Goal: Task Accomplishment & Management: Manage account settings

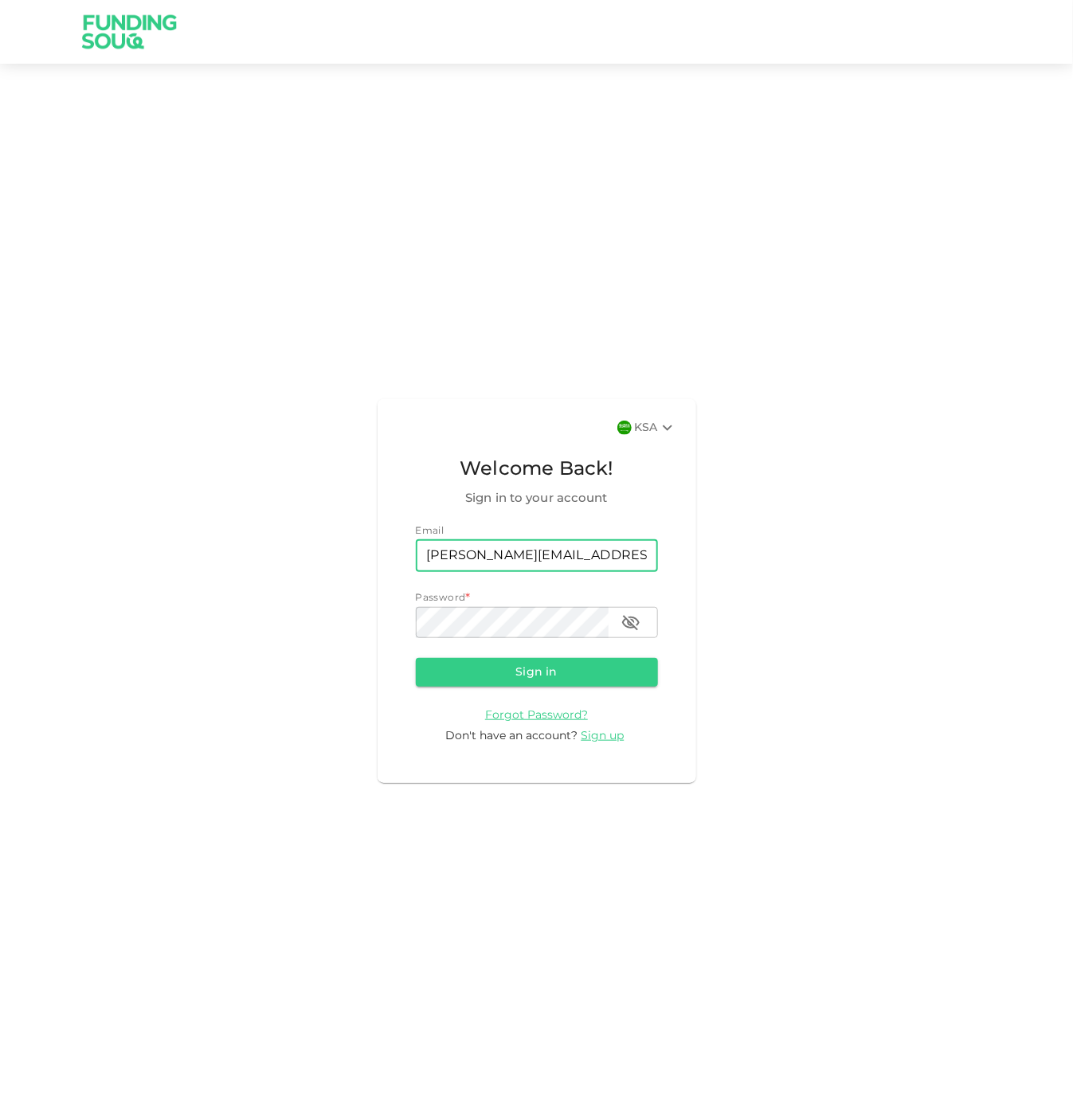
type input "[PERSON_NAME][EMAIL_ADDRESS][PERSON_NAME][DOMAIN_NAME]"
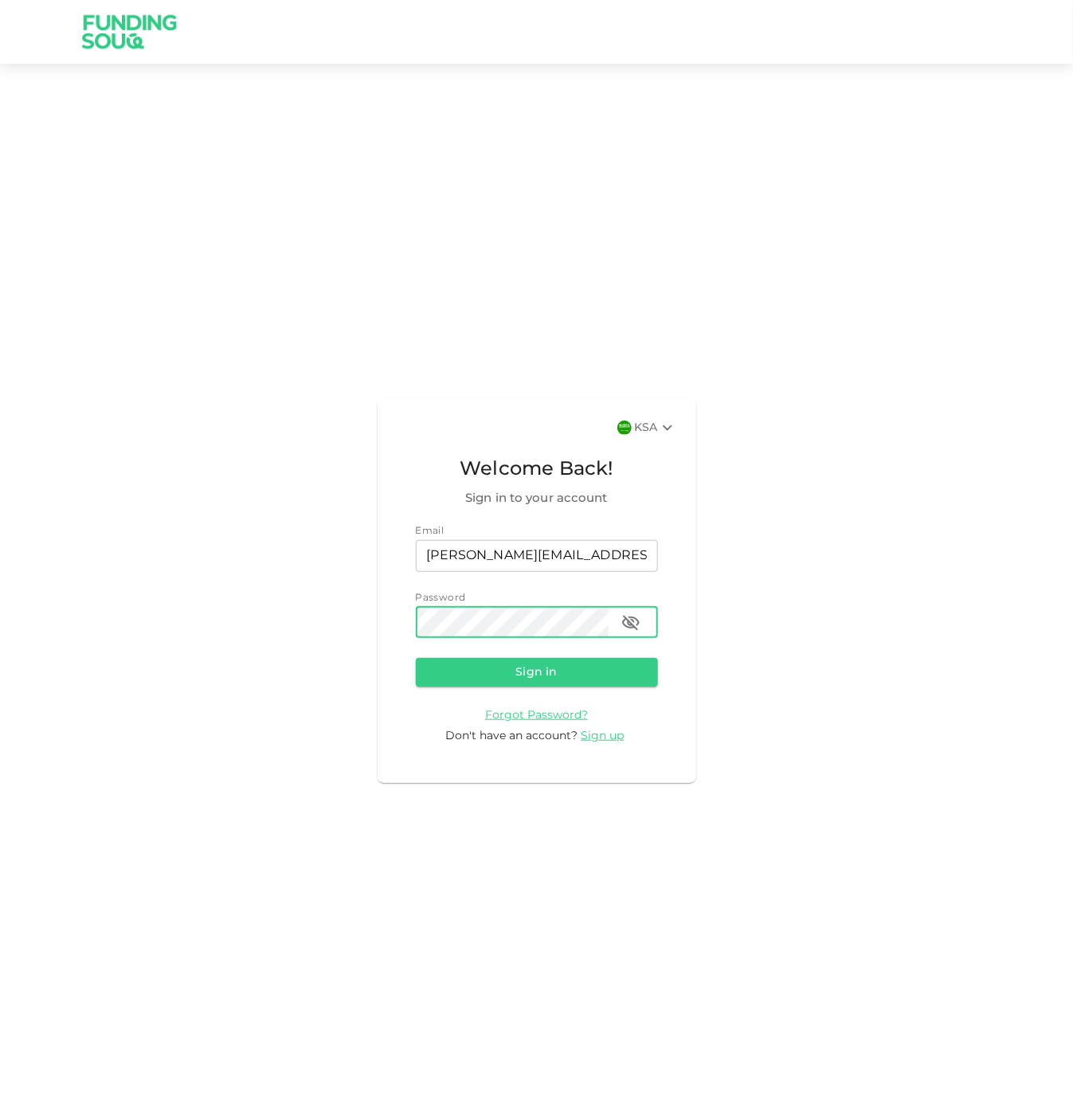
click at [416, 658] on button "Sign in" at bounding box center [537, 672] width 242 height 29
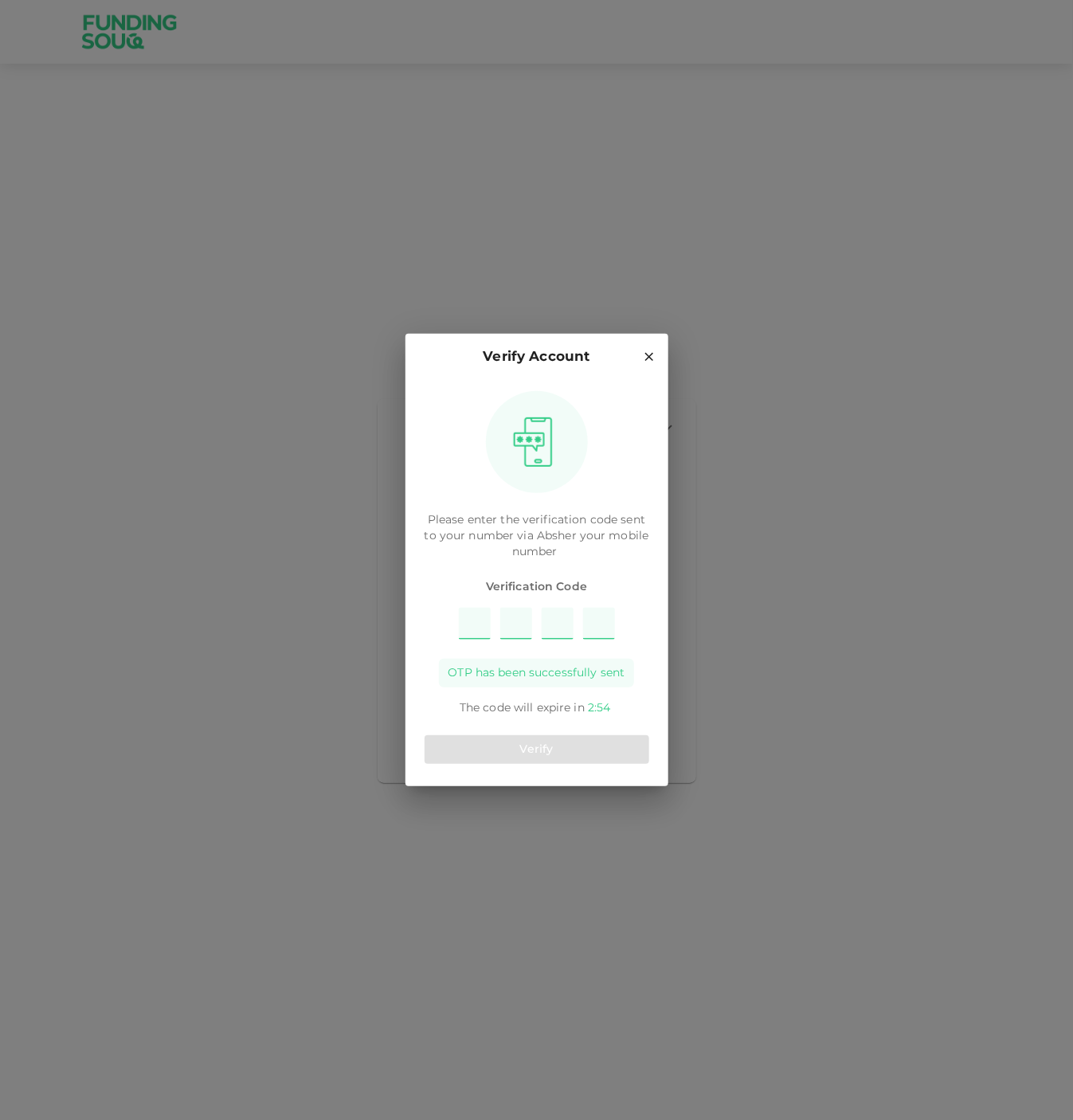
type input "4"
type input "2"
type input "9"
type input "5"
click at [551, 753] on button "Verify" at bounding box center [536, 750] width 224 height 29
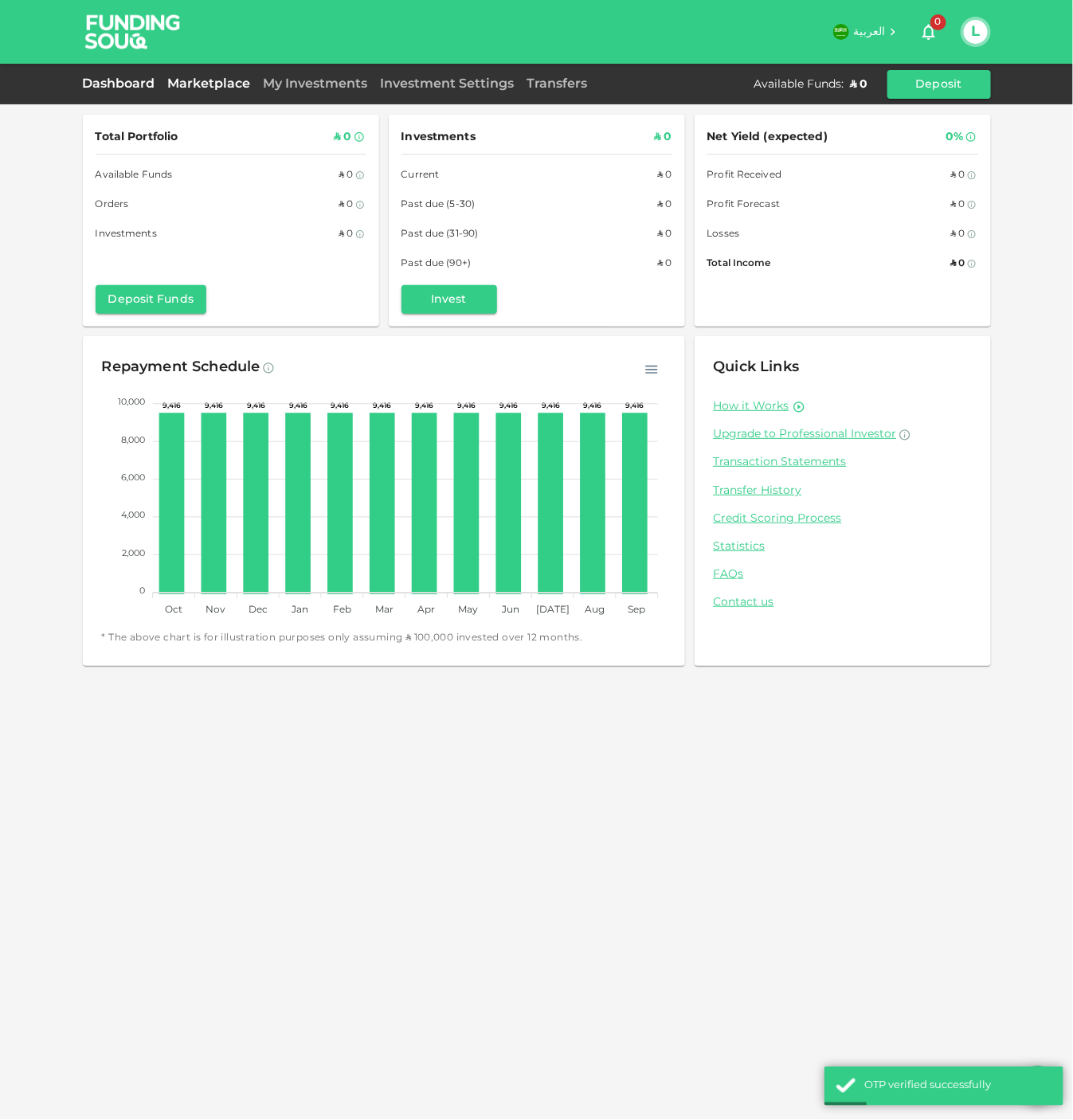
click at [213, 85] on link "Marketplace" at bounding box center [210, 84] width 95 height 12
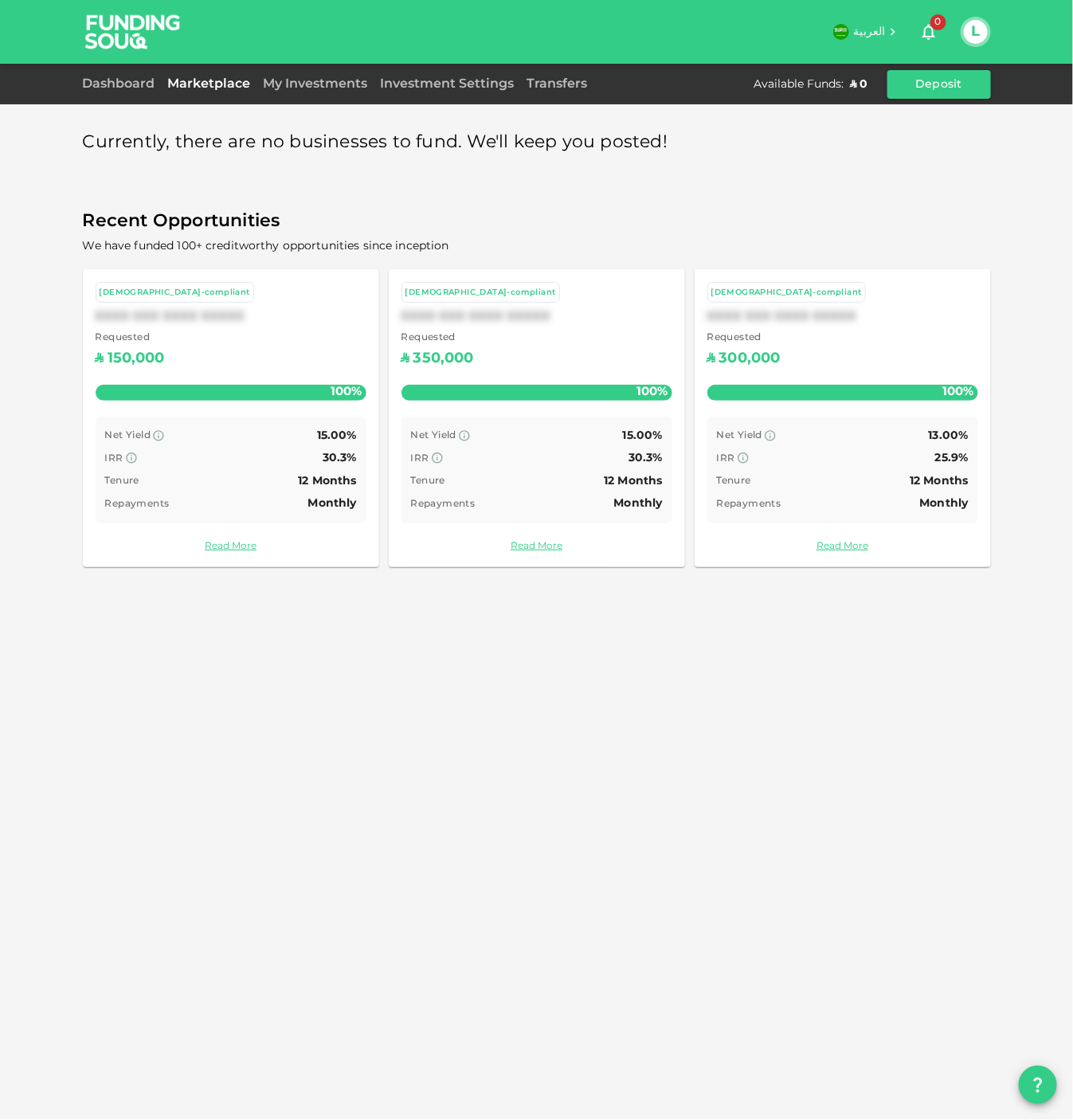
click at [215, 84] on link "Marketplace" at bounding box center [210, 84] width 95 height 12
click at [285, 84] on link "My Investments" at bounding box center [316, 84] width 117 height 12
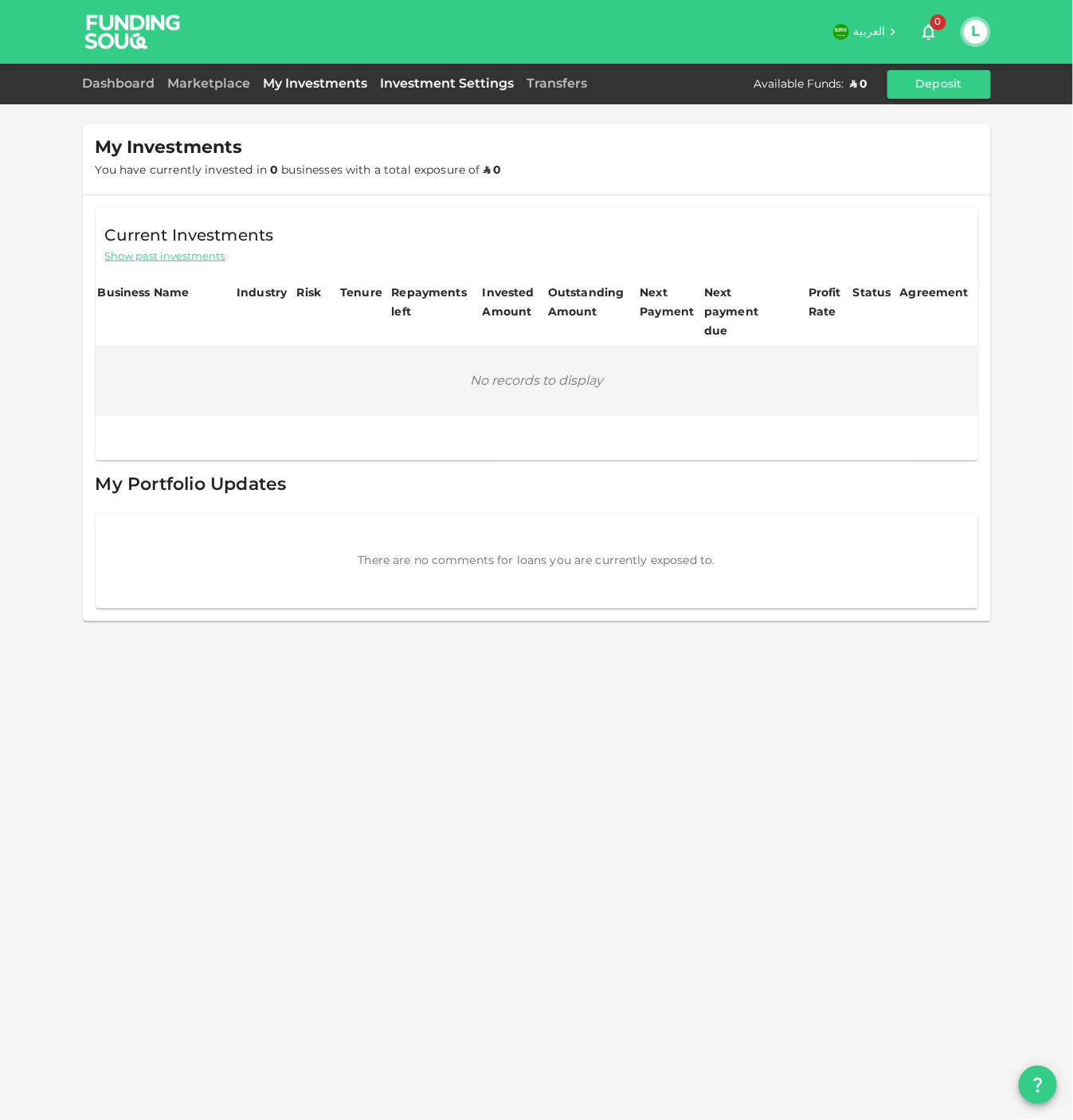
click at [431, 84] on link "Investment Settings" at bounding box center [448, 84] width 147 height 12
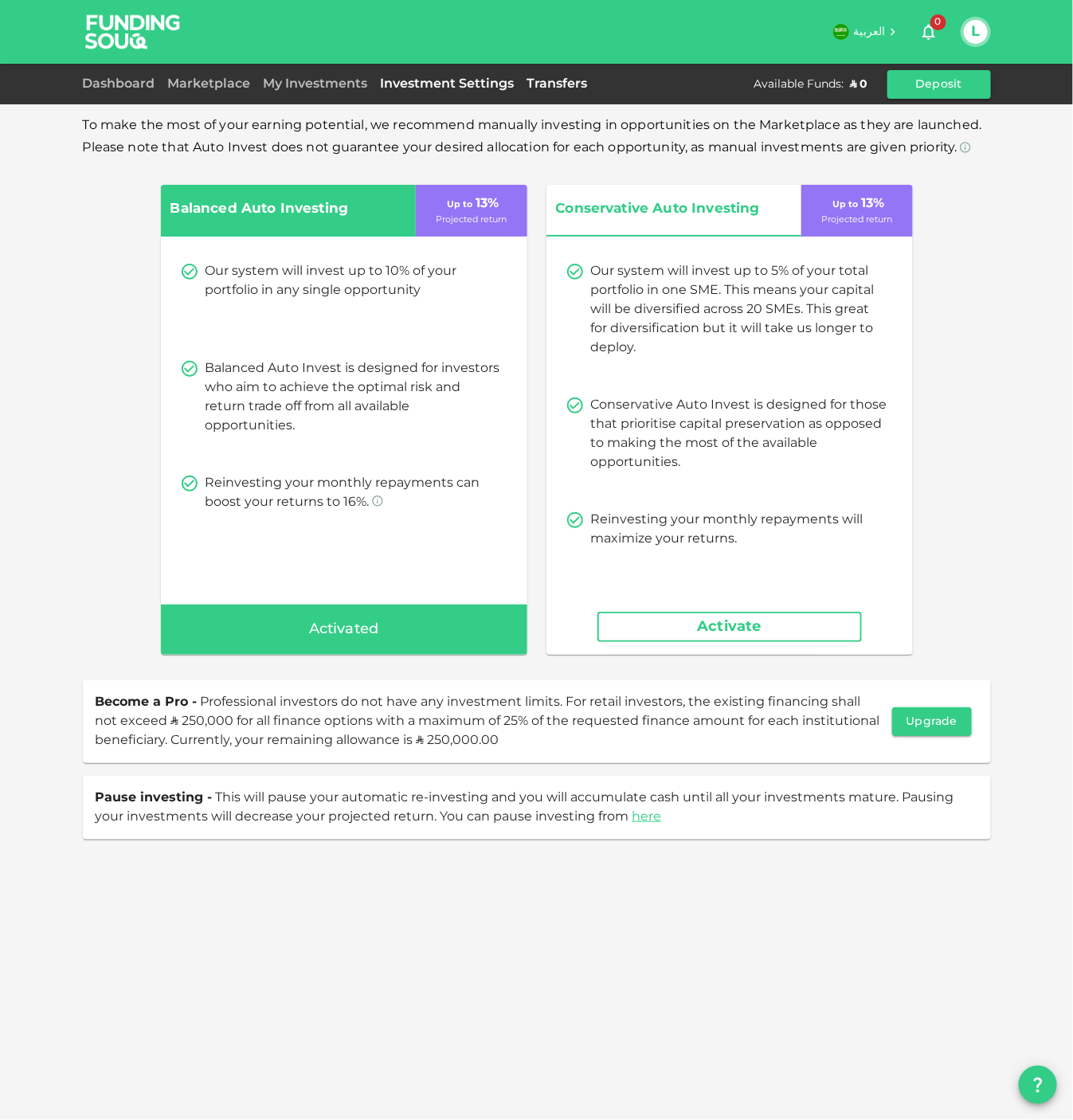
click at [534, 84] on link "Transfers" at bounding box center [557, 84] width 73 height 12
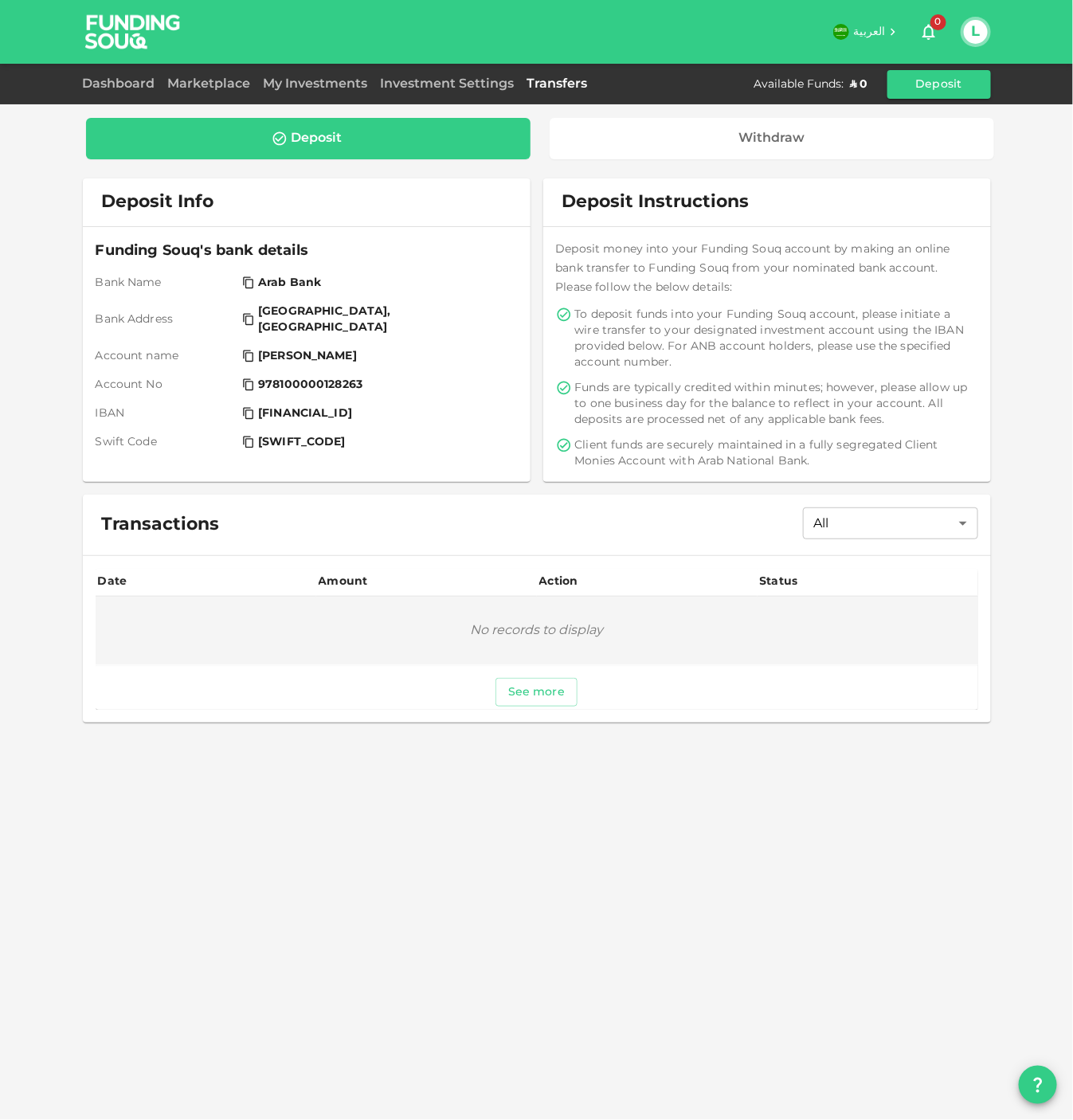
click at [132, 89] on div "Dashboard" at bounding box center [123, 84] width 79 height 19
click at [132, 82] on link "Dashboard" at bounding box center [123, 84] width 79 height 12
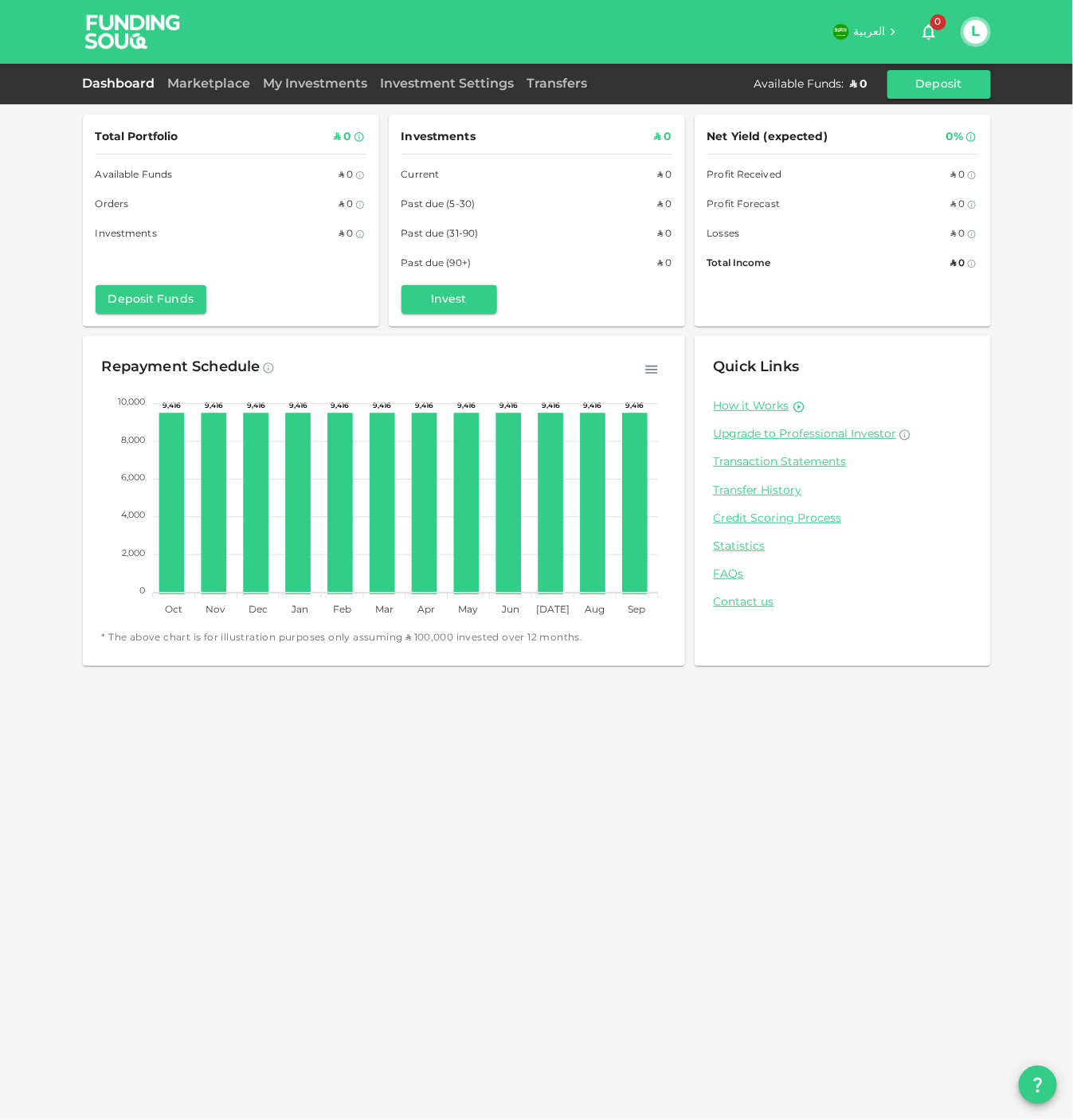
click at [132, 82] on link "Dashboard" at bounding box center [123, 84] width 79 height 12
click at [921, 77] on button "Deposit" at bounding box center [939, 85] width 104 height 29
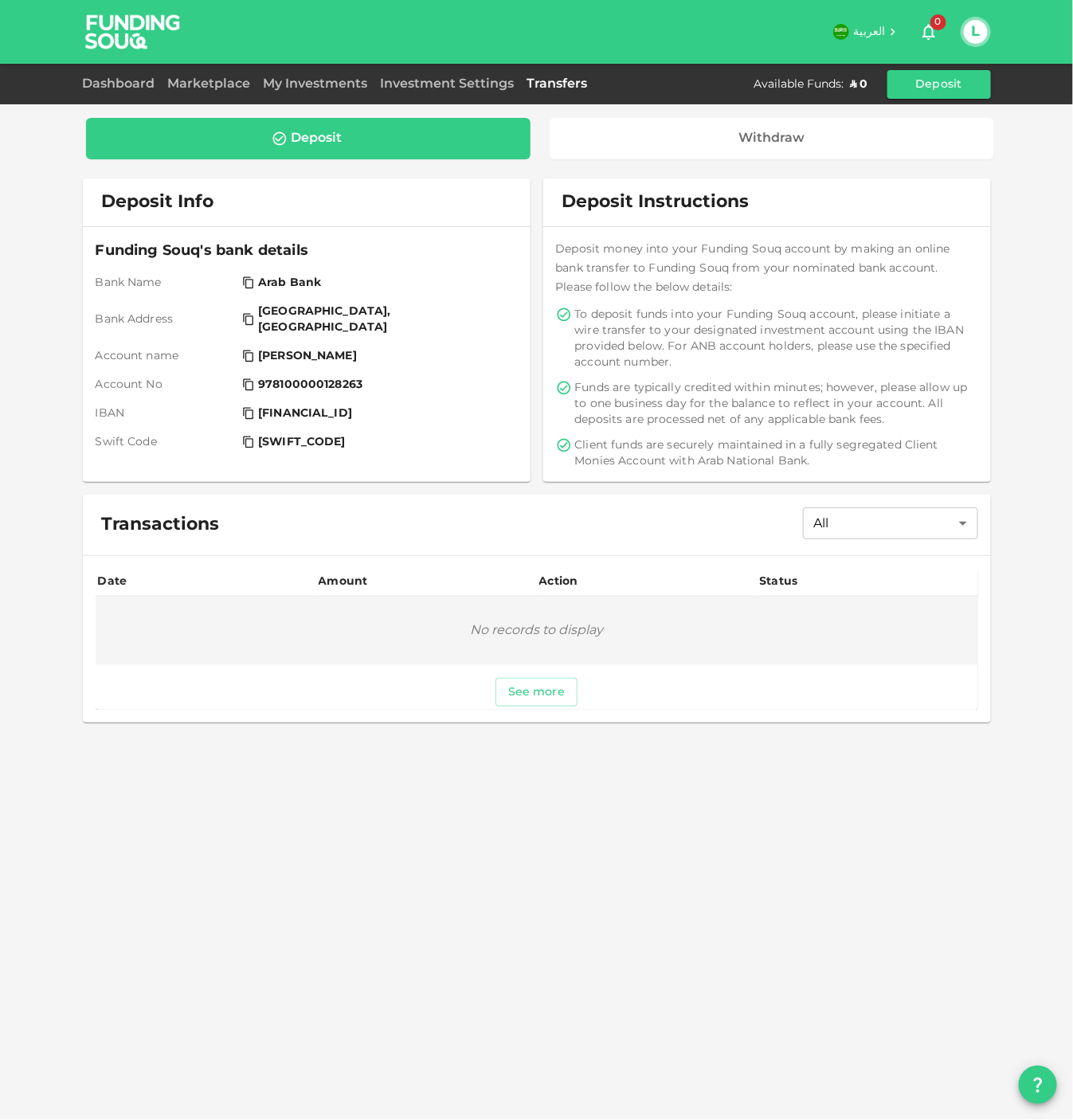
click at [121, 76] on div "Dashboard" at bounding box center [123, 84] width 79 height 19
click at [121, 82] on link "Dashboard" at bounding box center [123, 84] width 79 height 12
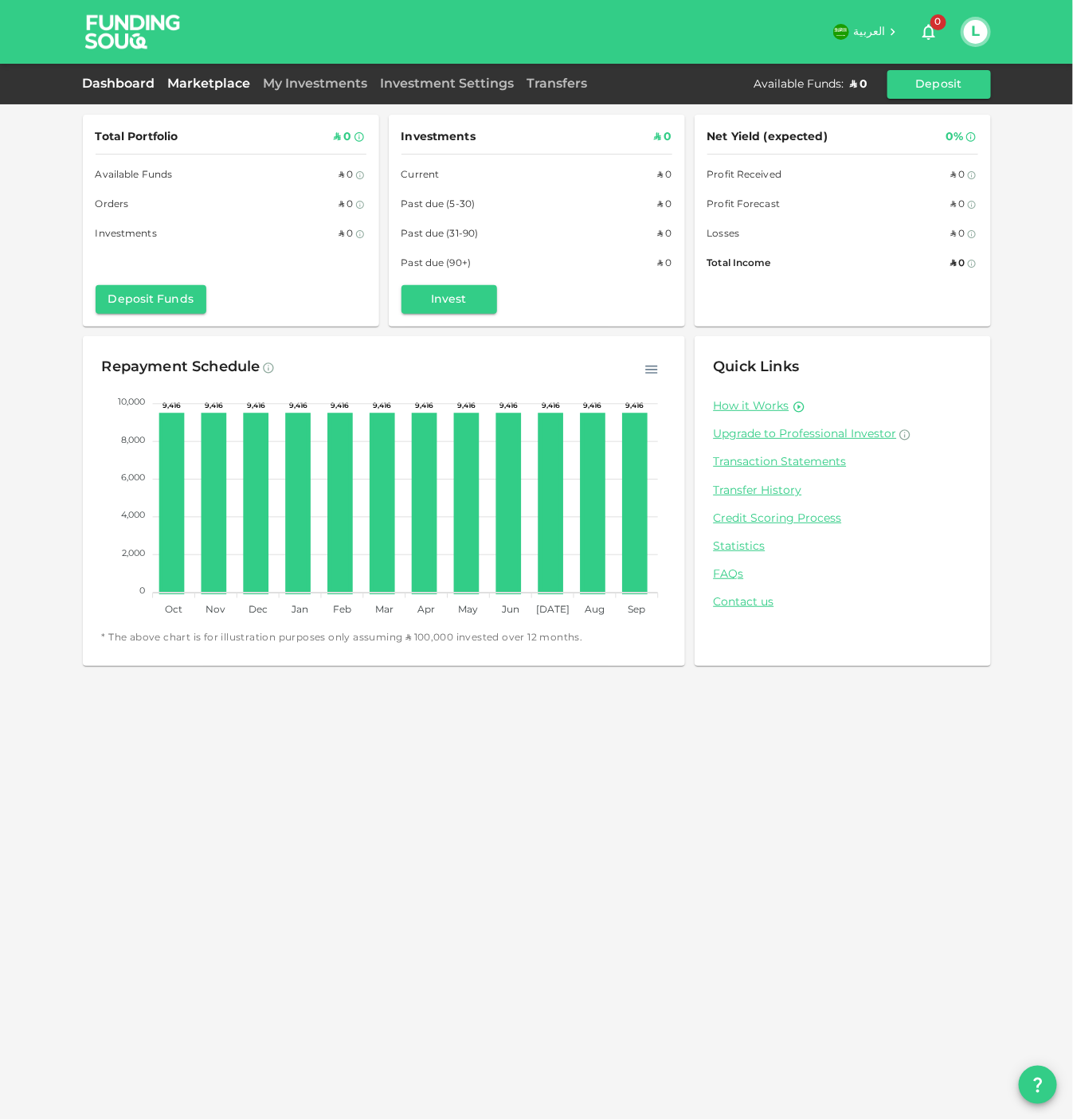
click at [194, 86] on link "Marketplace" at bounding box center [210, 84] width 95 height 12
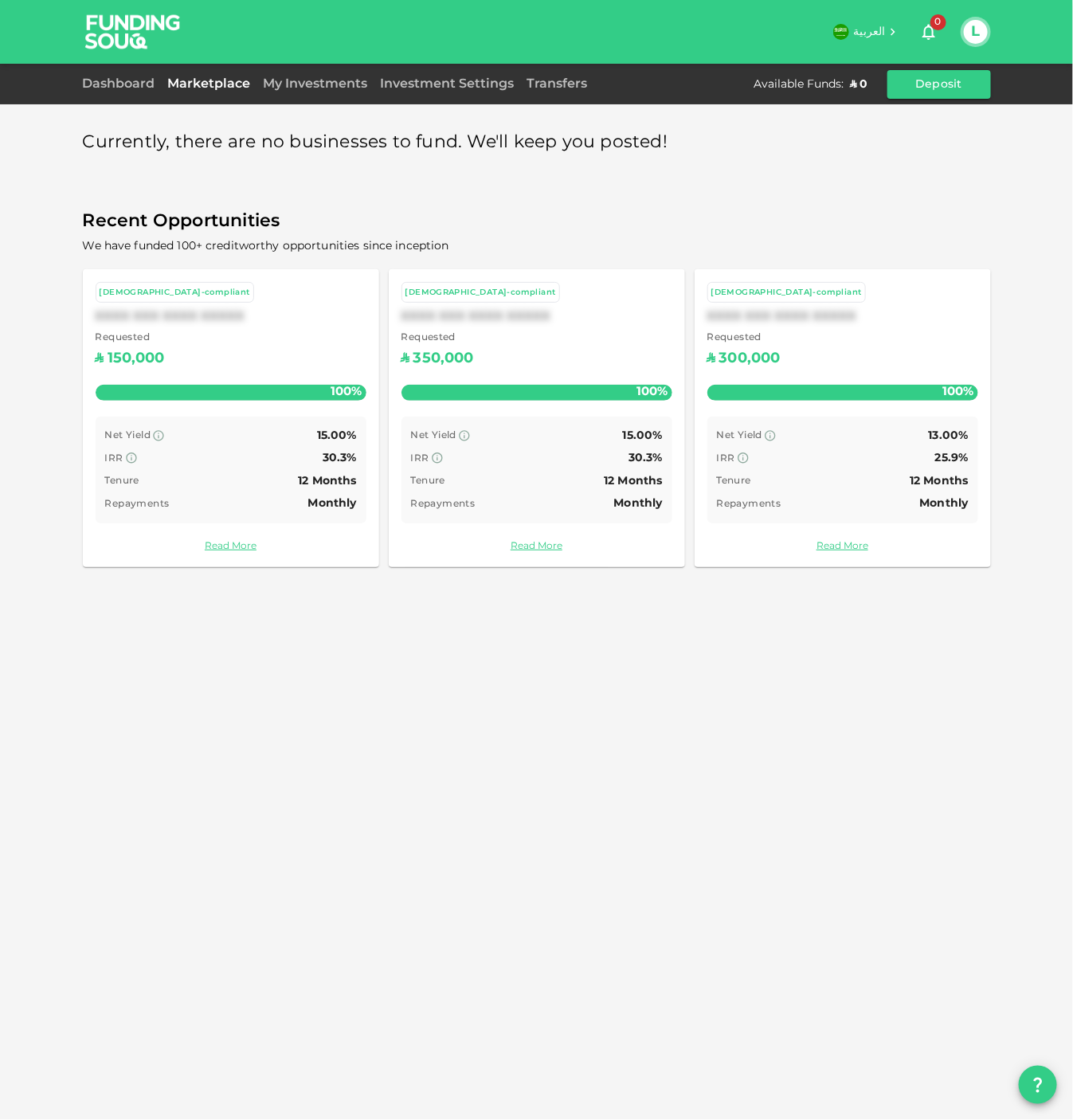
click at [976, 25] on button "L" at bounding box center [976, 32] width 24 height 24
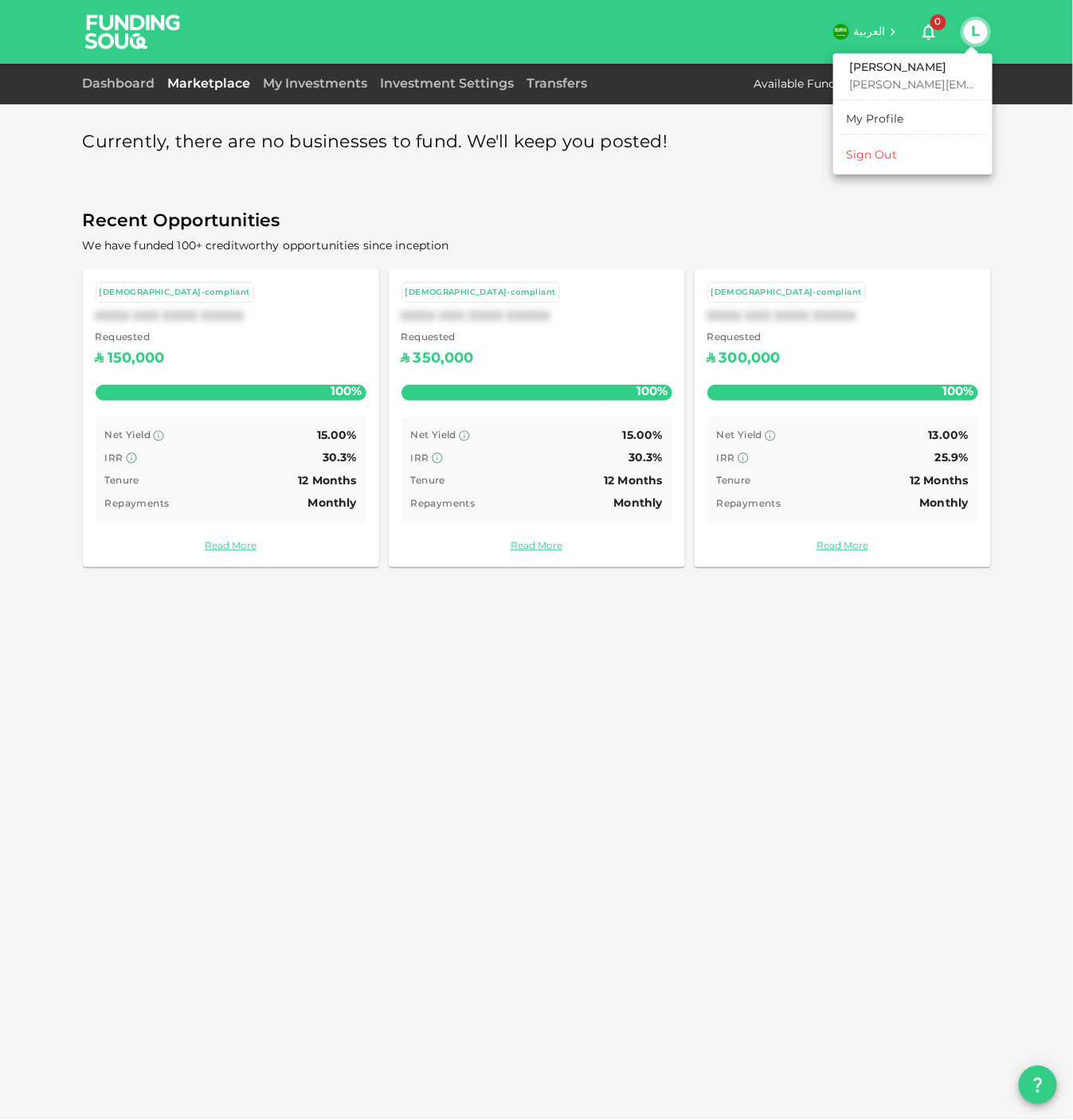
click at [891, 152] on div "Sign Out" at bounding box center [871, 156] width 51 height 16
